Goal: Entertainment & Leisure: Consume media (video, audio)

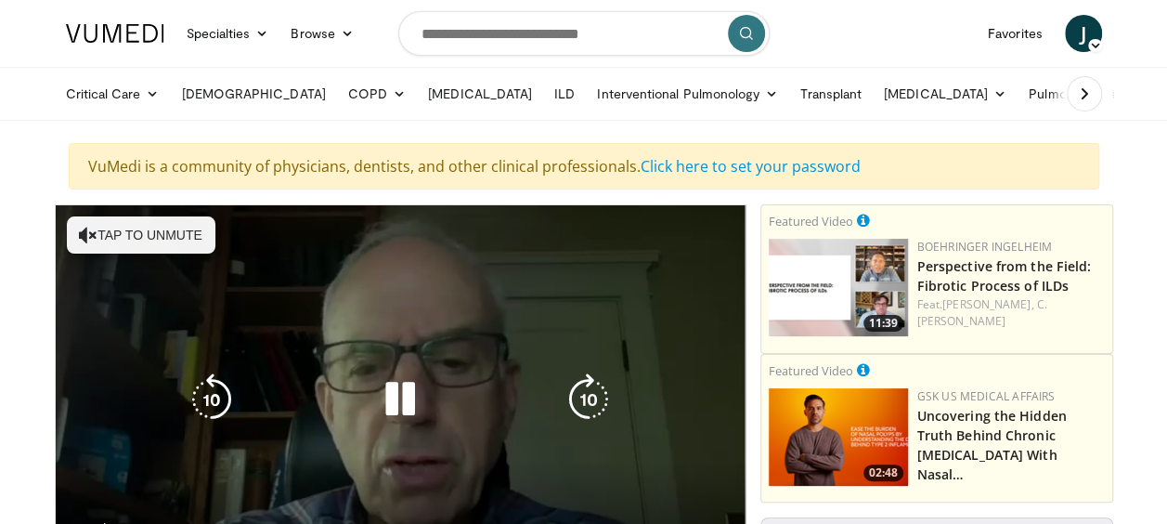
click at [405, 394] on icon "Video Player" at bounding box center [400, 399] width 52 height 52
click at [146, 232] on button "Tap to unmute" at bounding box center [141, 234] width 149 height 37
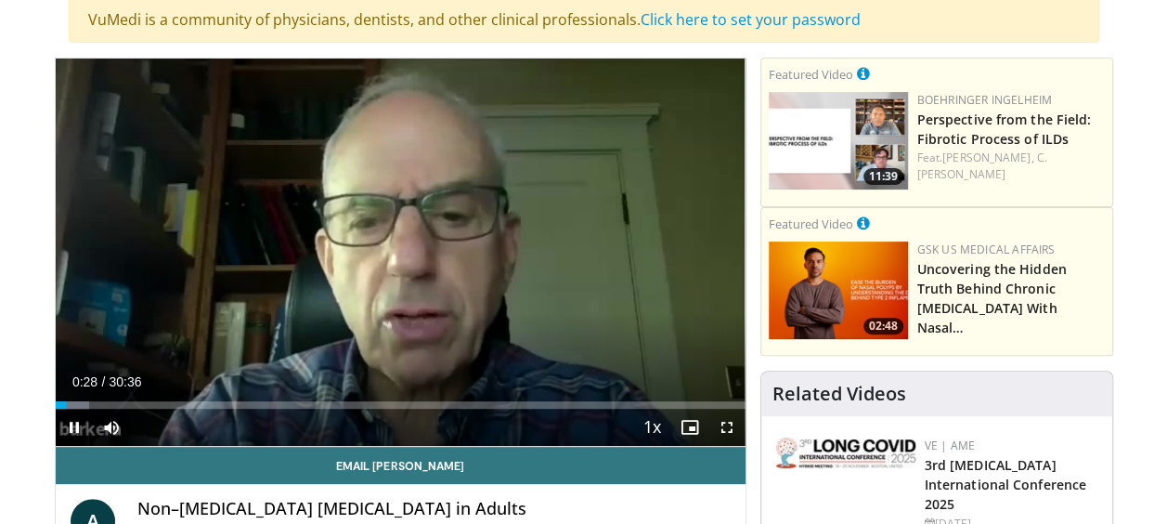
scroll to position [186, 0]
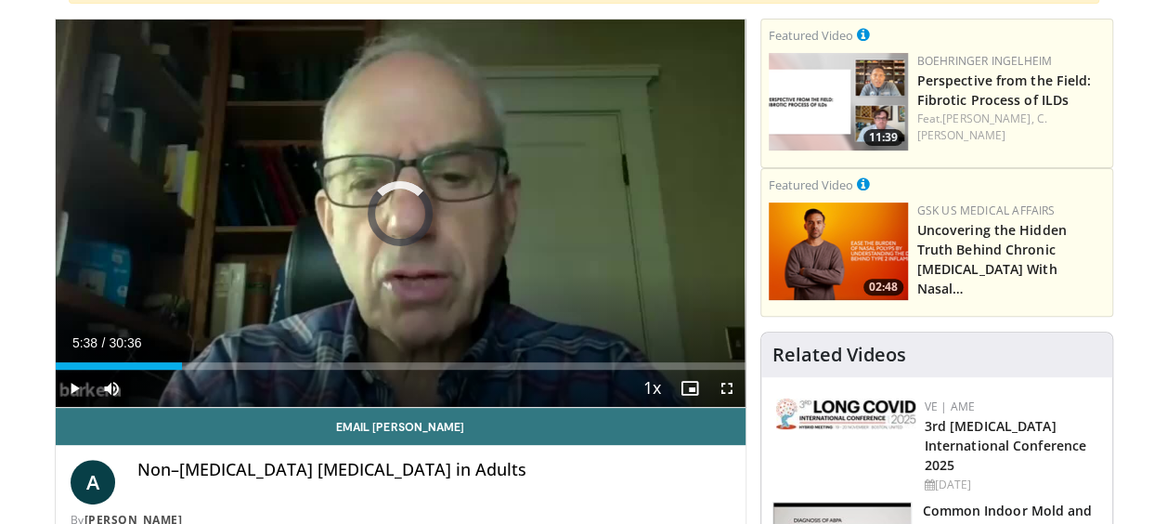
drag, startPoint x: 157, startPoint y: 366, endPoint x: 215, endPoint y: 383, distance: 60.8
click at [215, 383] on div "Current Time 5:38 / Duration 30:36 Play Skip Backward Skip Forward Mute 0% Load…" at bounding box center [401, 388] width 690 height 37
drag, startPoint x: 208, startPoint y: 365, endPoint x: 279, endPoint y: 375, distance: 71.3
click at [279, 375] on video-js "**********" at bounding box center [401, 214] width 690 height 388
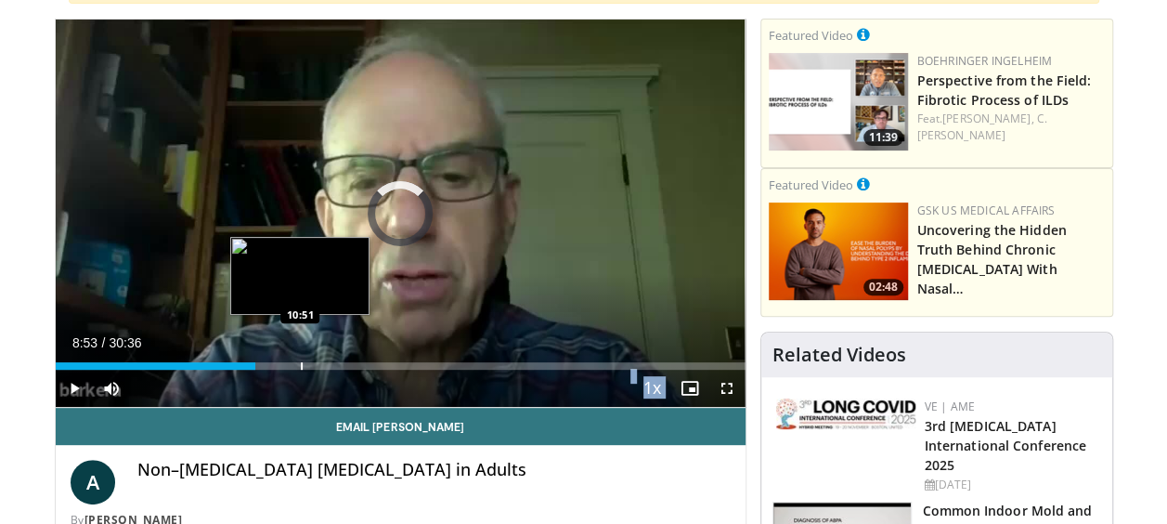
drag, startPoint x: 225, startPoint y: 367, endPoint x: 301, endPoint y: 365, distance: 76.2
click at [301, 365] on div "Progress Bar" at bounding box center [302, 365] width 2 height 7
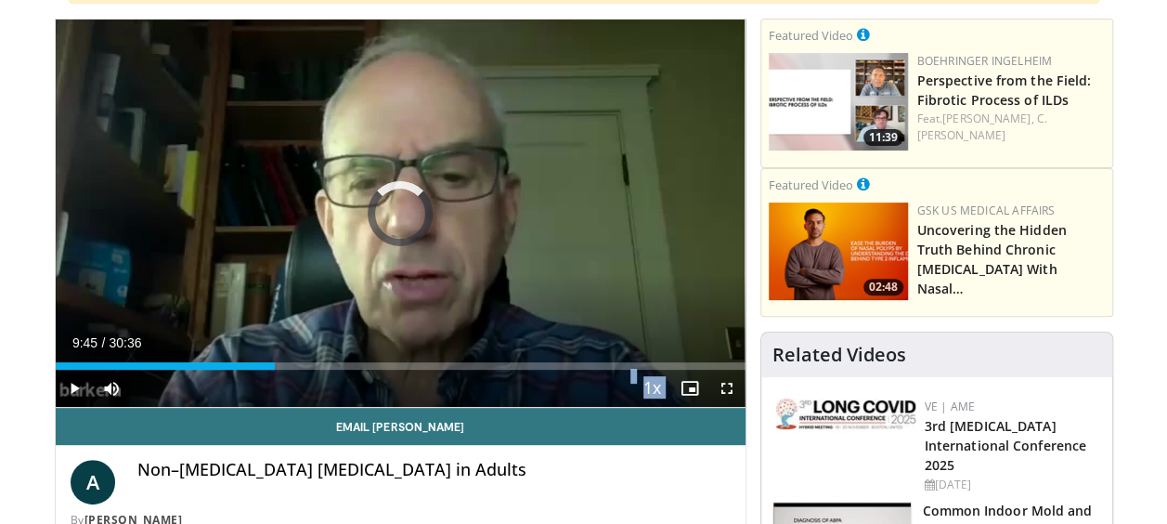
drag, startPoint x: 275, startPoint y: 366, endPoint x: 355, endPoint y: 370, distance: 80.0
click at [355, 370] on div "Current Time 9:45 / Duration 30:36 Play Skip Backward Skip Forward Mute 0% Load…" at bounding box center [401, 388] width 690 height 37
drag, startPoint x: 336, startPoint y: 368, endPoint x: 407, endPoint y: 371, distance: 70.7
click at [407, 371] on div "Current Time 14:21 / Duration 30:36 Play Skip Backward Skip Forward Mute 0% Loa…" at bounding box center [401, 388] width 690 height 37
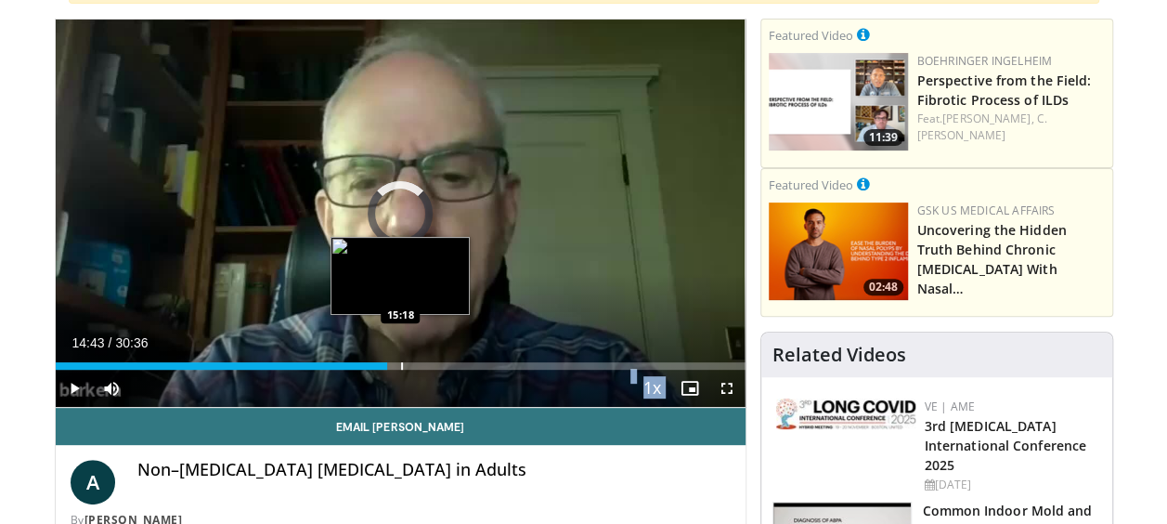
drag, startPoint x: 387, startPoint y: 366, endPoint x: 401, endPoint y: 364, distance: 14.1
click at [401, 364] on div "Progress Bar" at bounding box center [402, 365] width 2 height 7
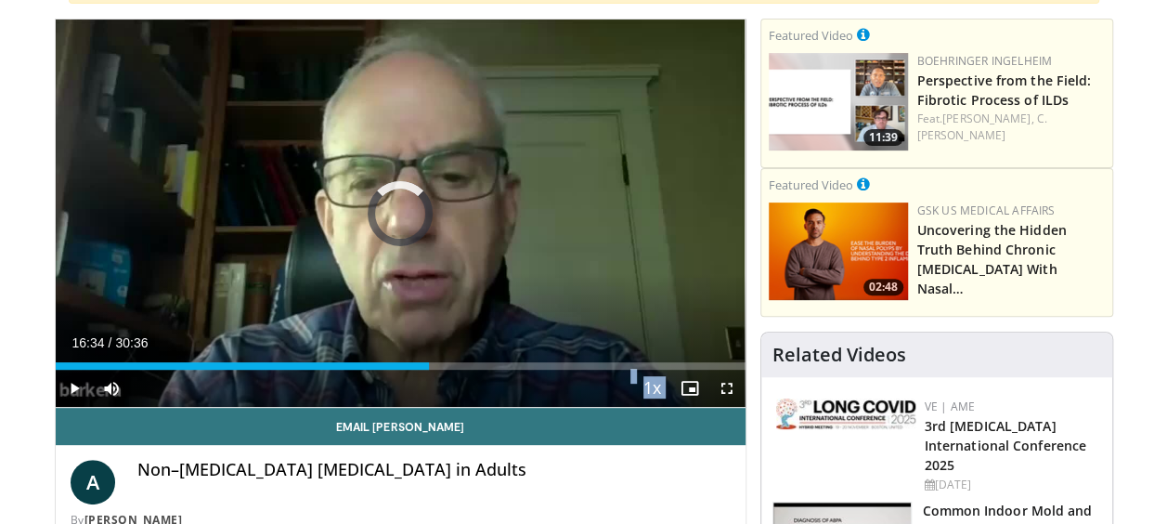
drag, startPoint x: 380, startPoint y: 366, endPoint x: 460, endPoint y: 370, distance: 80.0
click at [460, 370] on div "Current Time 16:34 / Duration 30:36 Play Skip Backward Skip Forward Mute 0% Loa…" at bounding box center [401, 388] width 690 height 37
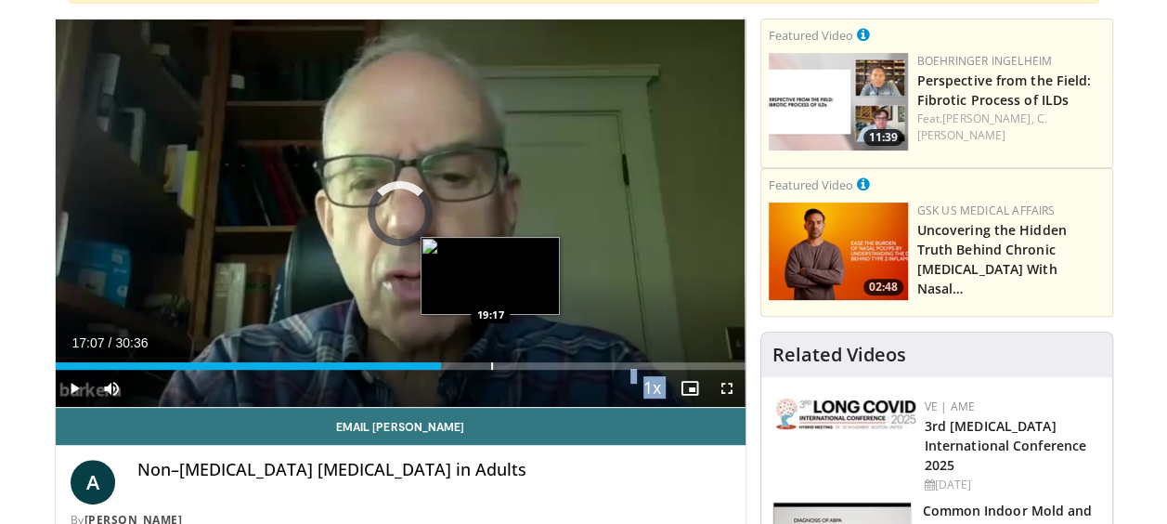
drag, startPoint x: 441, startPoint y: 366, endPoint x: 479, endPoint y: 367, distance: 38.1
click at [488, 367] on div "Loaded : 0.00% 19:17 19:17" at bounding box center [401, 365] width 690 height 7
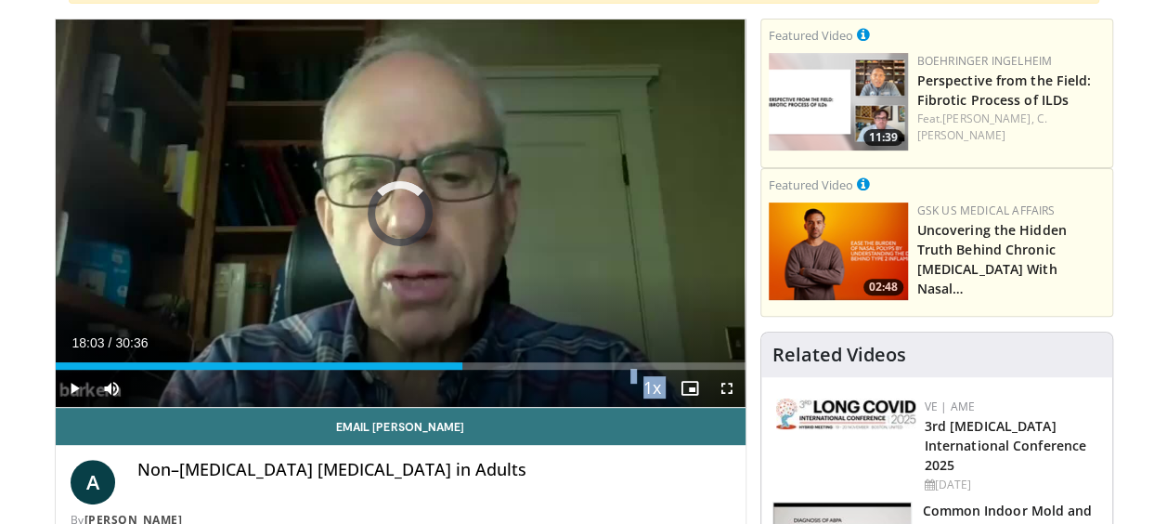
click at [472, 360] on div "Loaded : 0.00% 18:33 18:35" at bounding box center [401, 361] width 690 height 18
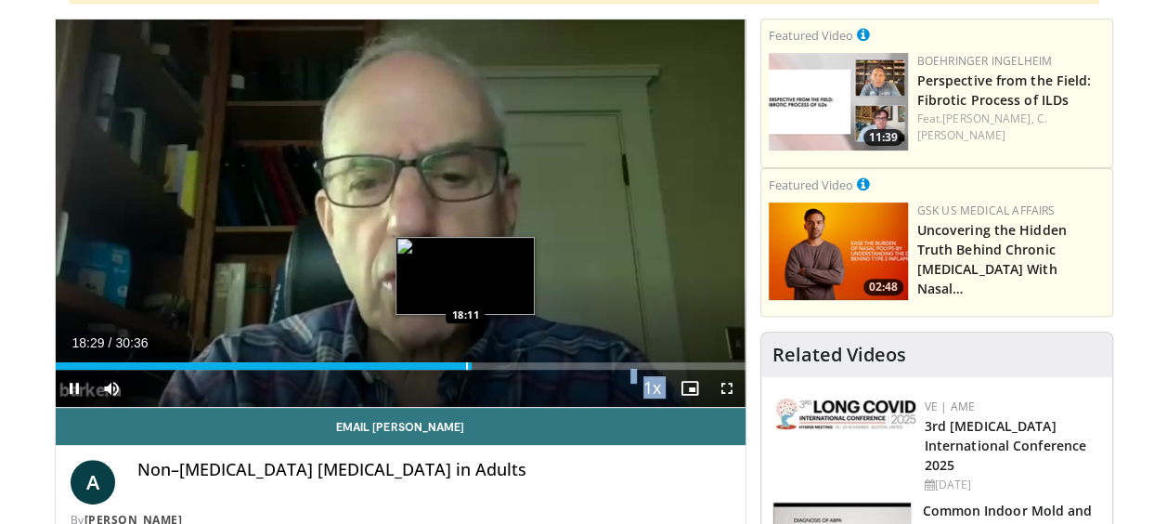
click at [466, 362] on div "Progress Bar" at bounding box center [467, 365] width 2 height 7
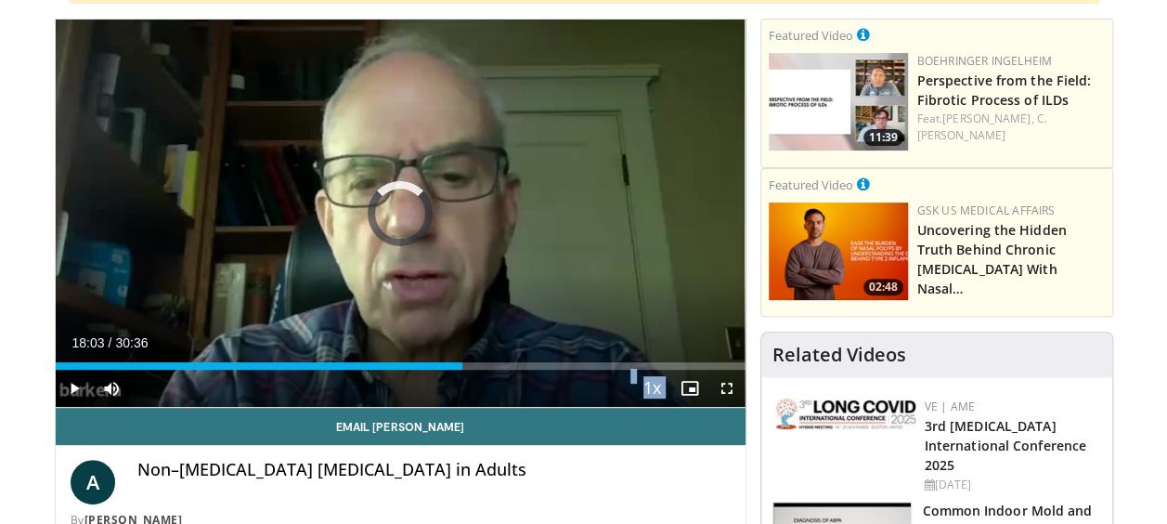
drag, startPoint x: 462, startPoint y: 364, endPoint x: 491, endPoint y: 371, distance: 29.7
click at [491, 371] on div "Current Time 18:03 / Duration 30:36 Play Skip Backward Skip Forward Mute 0% Loa…" at bounding box center [401, 388] width 690 height 37
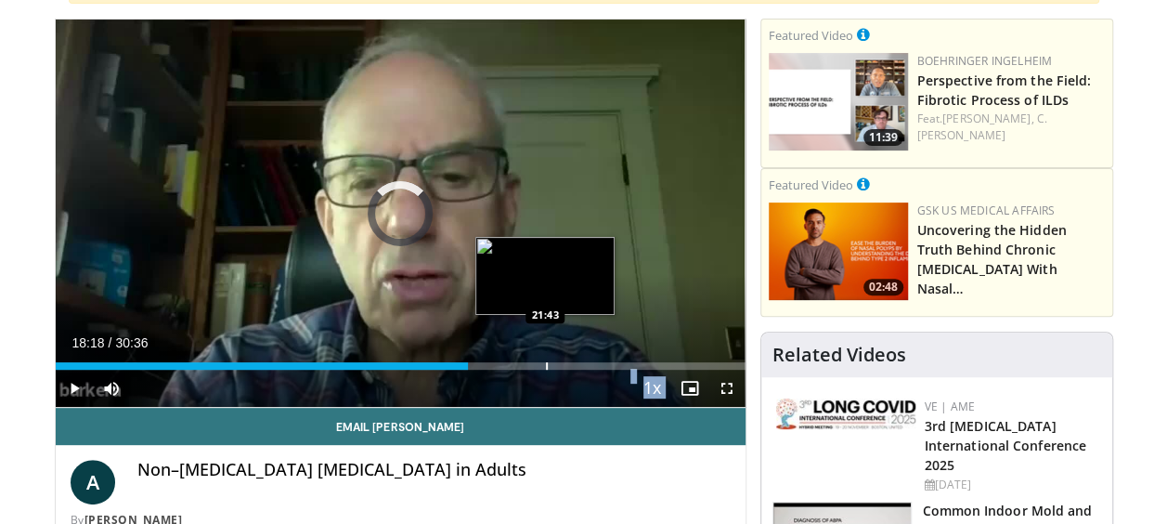
drag, startPoint x: 460, startPoint y: 365, endPoint x: 544, endPoint y: 365, distance: 84.5
click at [546, 365] on div "Progress Bar" at bounding box center [547, 365] width 2 height 7
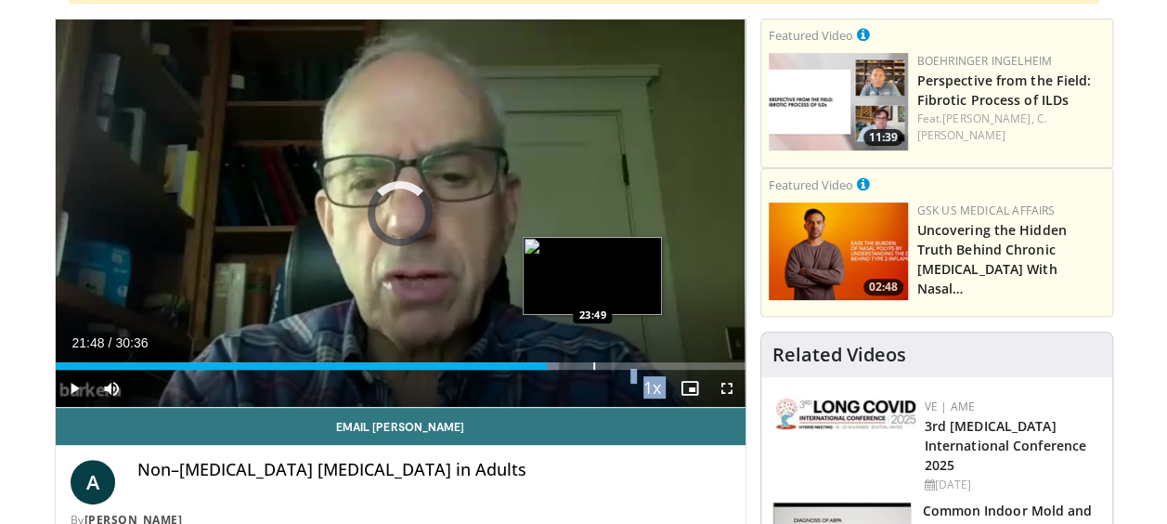
click at [593, 364] on div "Progress Bar" at bounding box center [594, 365] width 2 height 7
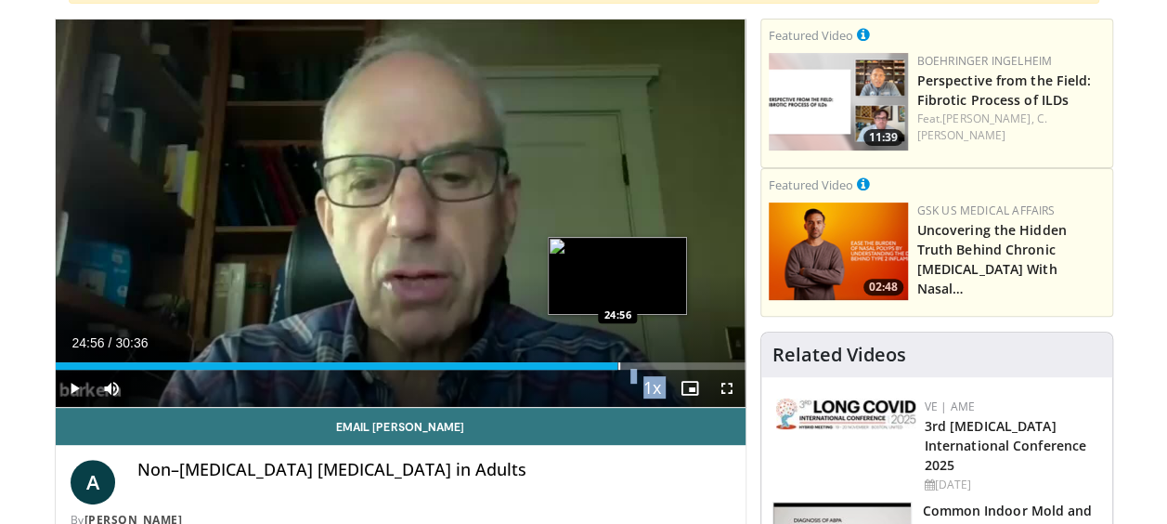
click at [619, 366] on div "Progress Bar" at bounding box center [620, 365] width 2 height 7
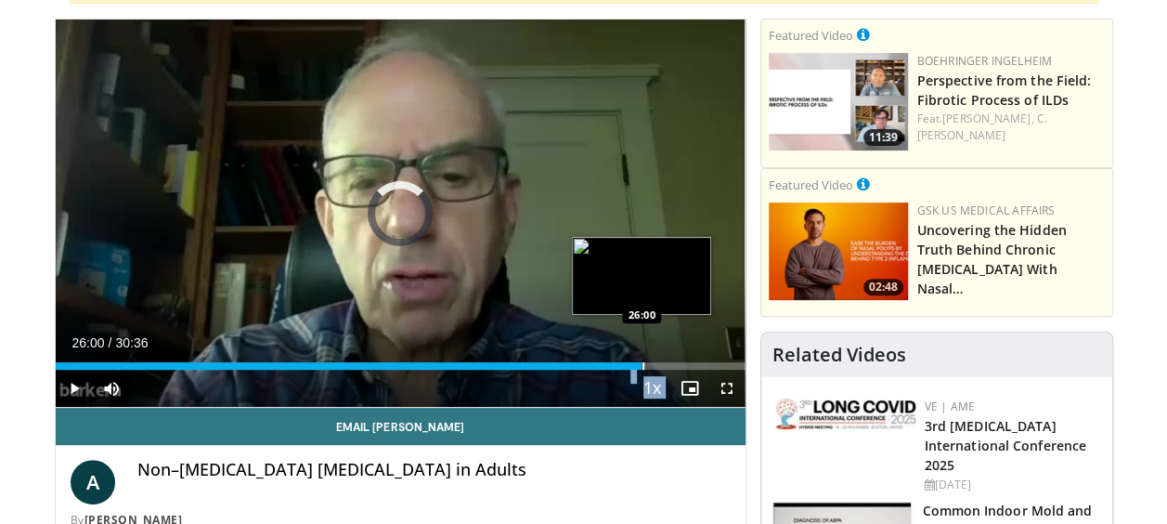
click at [643, 367] on div "Progress Bar" at bounding box center [644, 365] width 2 height 7
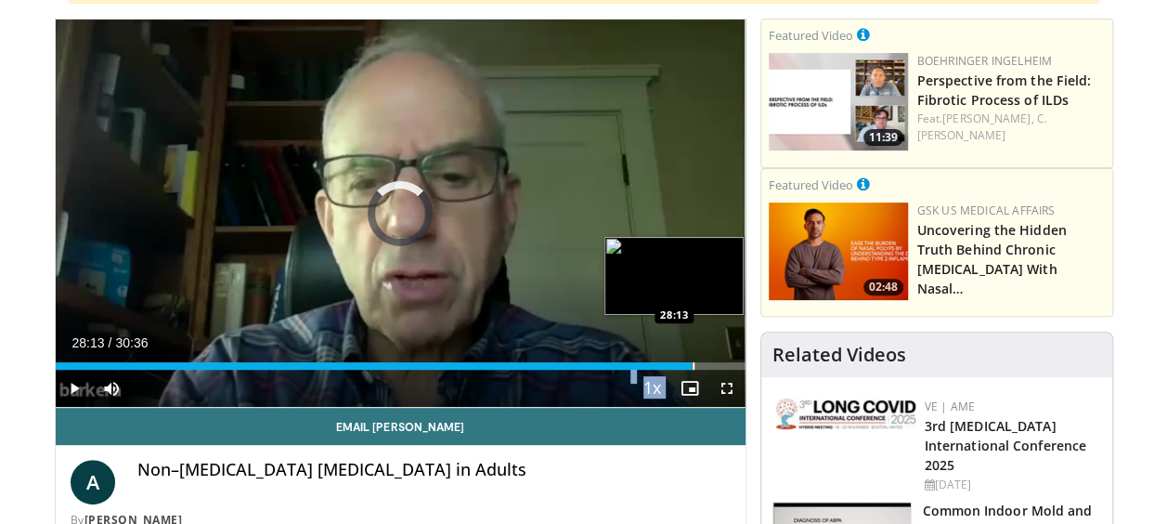
click at [693, 362] on div "Progress Bar" at bounding box center [694, 365] width 2 height 7
click at [732, 362] on div "Progress Bar" at bounding box center [733, 365] width 2 height 7
